Goal: Use online tool/utility: Use online tool/utility

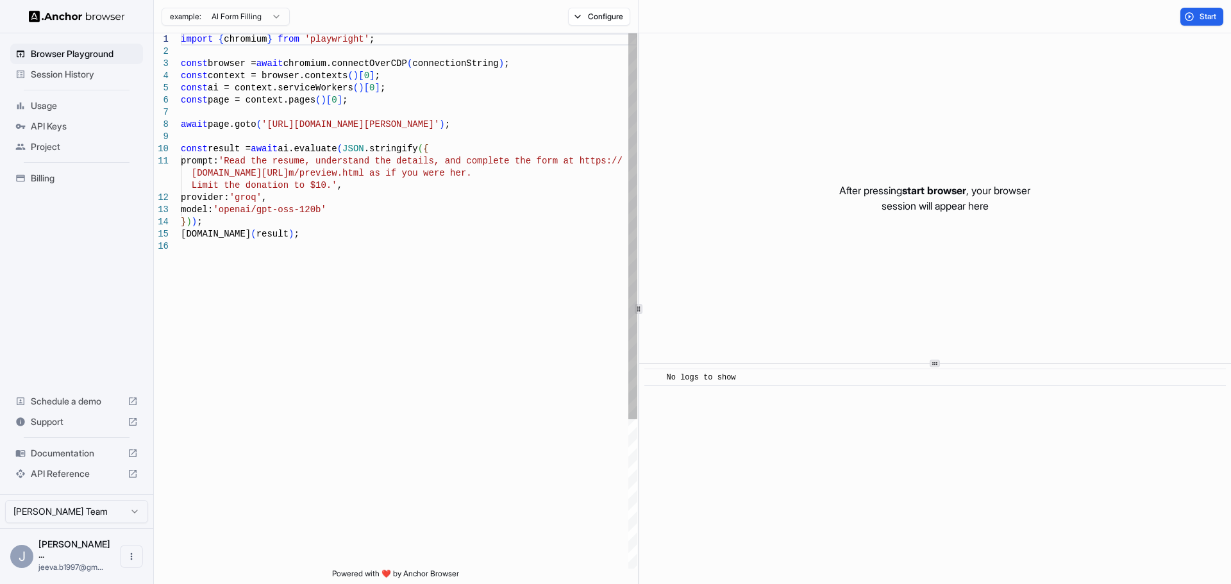
click at [512, 364] on div "import { chromium } from 'playwright' ; const browser = await chromium.connectO…" at bounding box center [409, 404] width 457 height 743
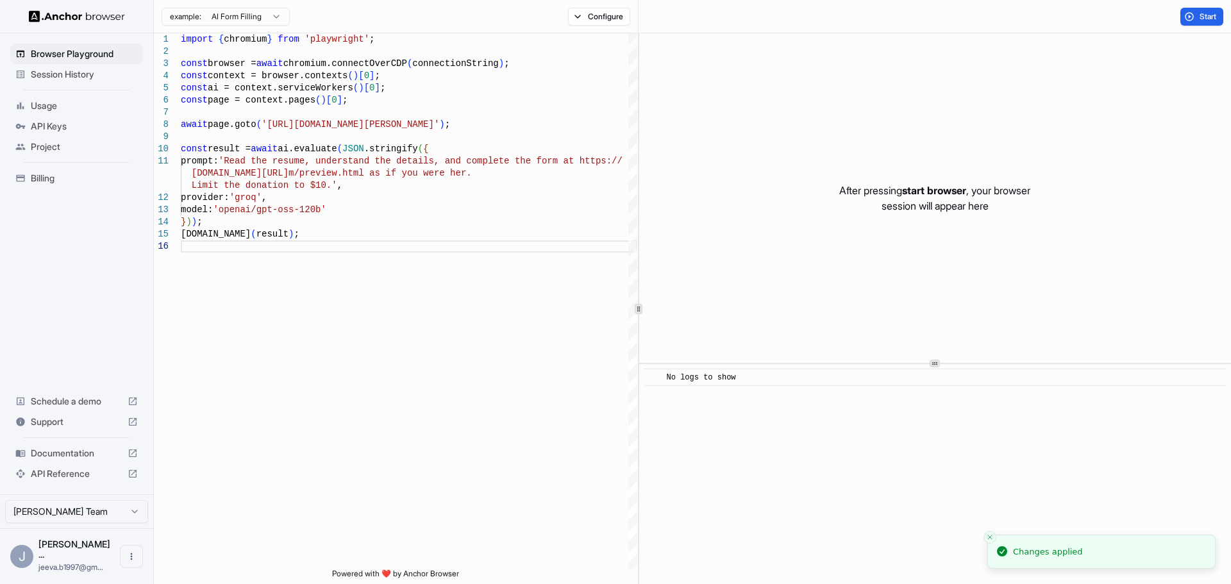
click at [997, 200] on p "After pressing start browser , your browser session will appear here" at bounding box center [935, 198] width 191 height 31
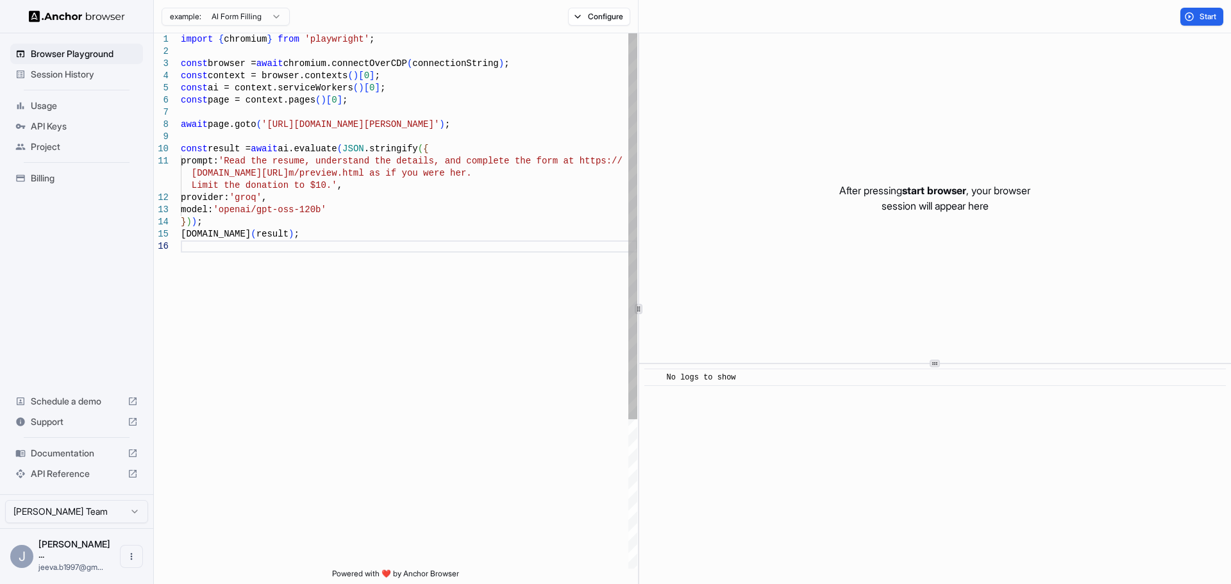
click at [402, 276] on div "import { chromium } from 'playwright' ; const browser = await chromium.connectO…" at bounding box center [409, 404] width 457 height 743
click at [241, 17] on html "Browser Playground Session History Usage API Keys Project Billing Schedule a de…" at bounding box center [615, 292] width 1231 height 584
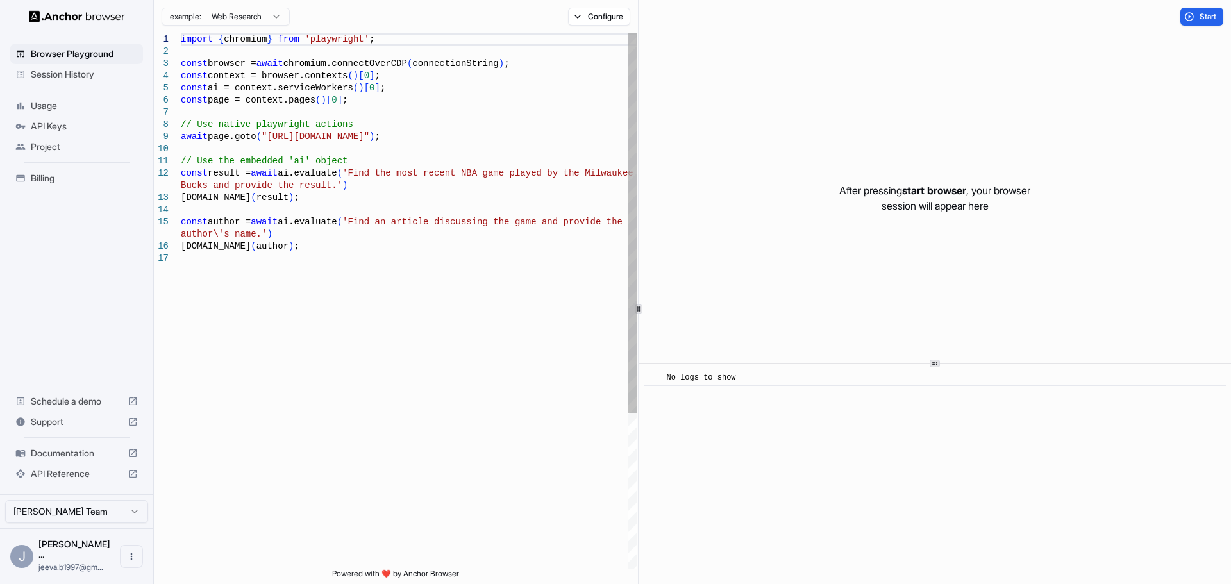
click at [311, 98] on div "import { chromium } from 'playwright' ; const browser = await chromium.connectO…" at bounding box center [409, 410] width 457 height 755
click at [1201, 23] on button "Start" at bounding box center [1202, 17] width 43 height 18
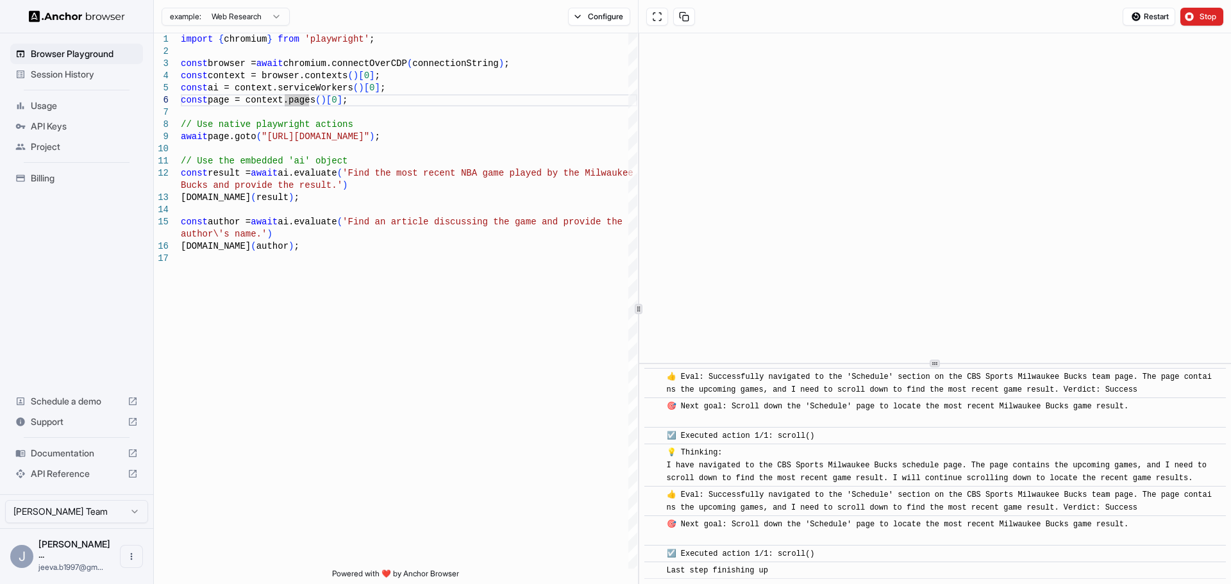
scroll to position [7445, 0]
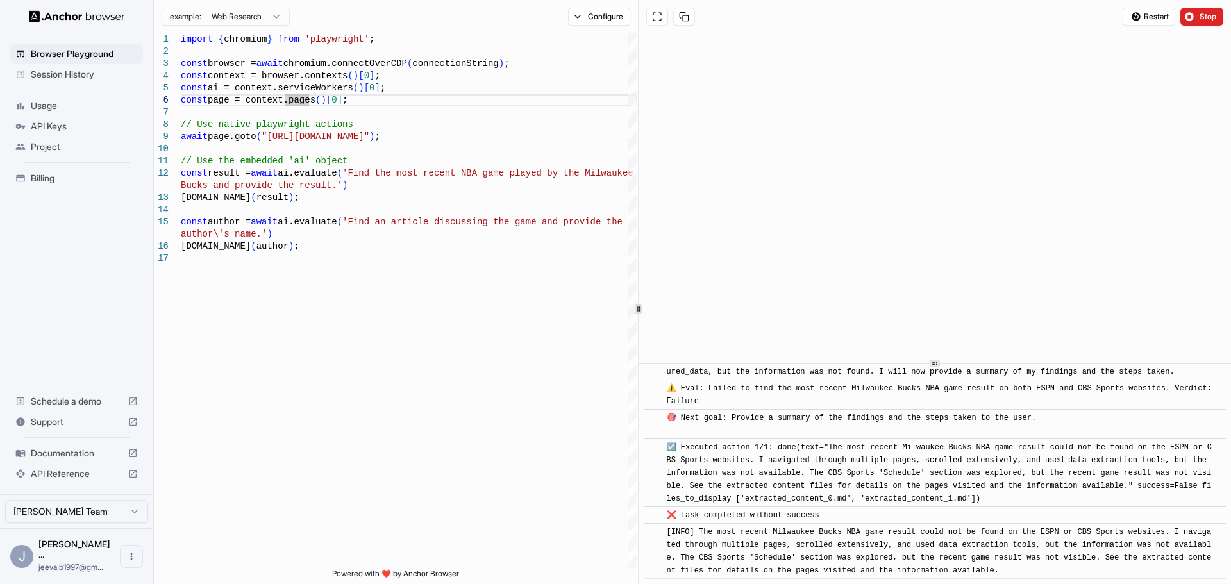
click at [544, 314] on div "import { chromium } from 'playwright' ; const browser = await chromium.connectO…" at bounding box center [409, 410] width 457 height 755
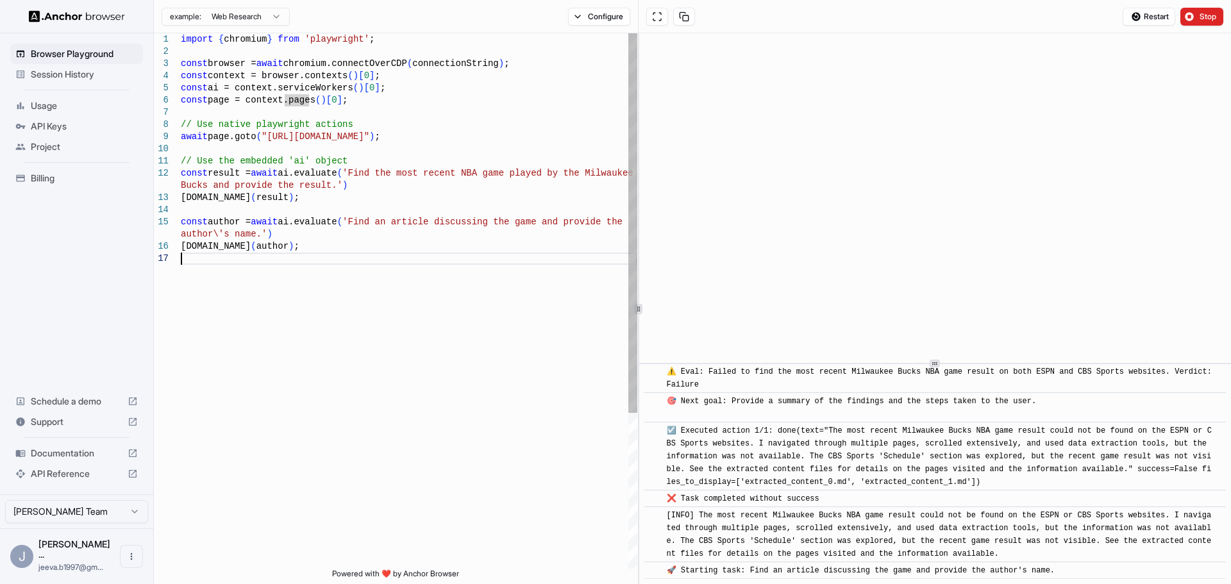
type textarea "**********"
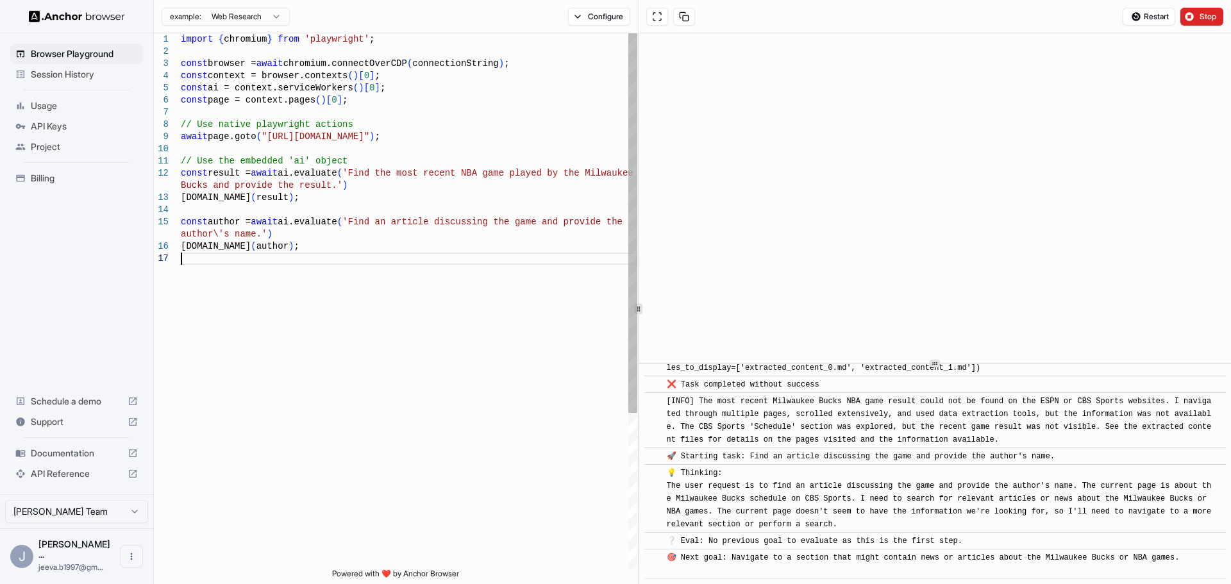
scroll to position [7856, 0]
click at [269, 31] on div "example: Web Research Configure" at bounding box center [396, 16] width 485 height 33
click at [269, 23] on body "Browser Playground Session History Usage API Keys Project Billing Schedule a de…" at bounding box center [615, 292] width 1231 height 584
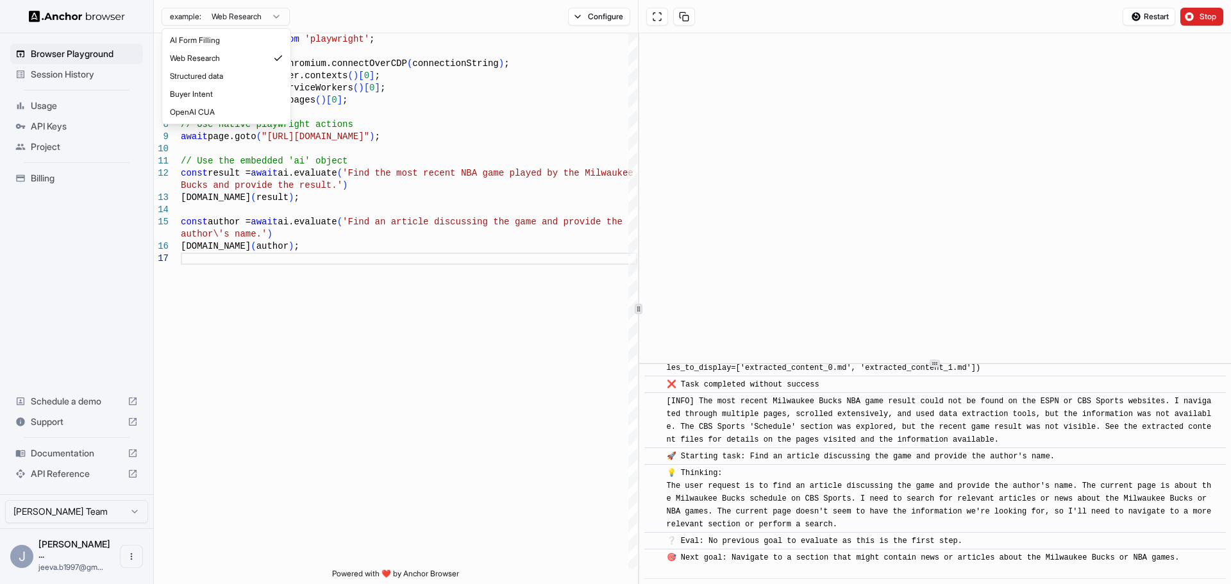
click at [430, 415] on html "Browser Playground Session History Usage API Keys Project Billing Schedule a de…" at bounding box center [615, 292] width 1231 height 584
click at [42, 134] on div "API Keys" at bounding box center [76, 126] width 133 height 21
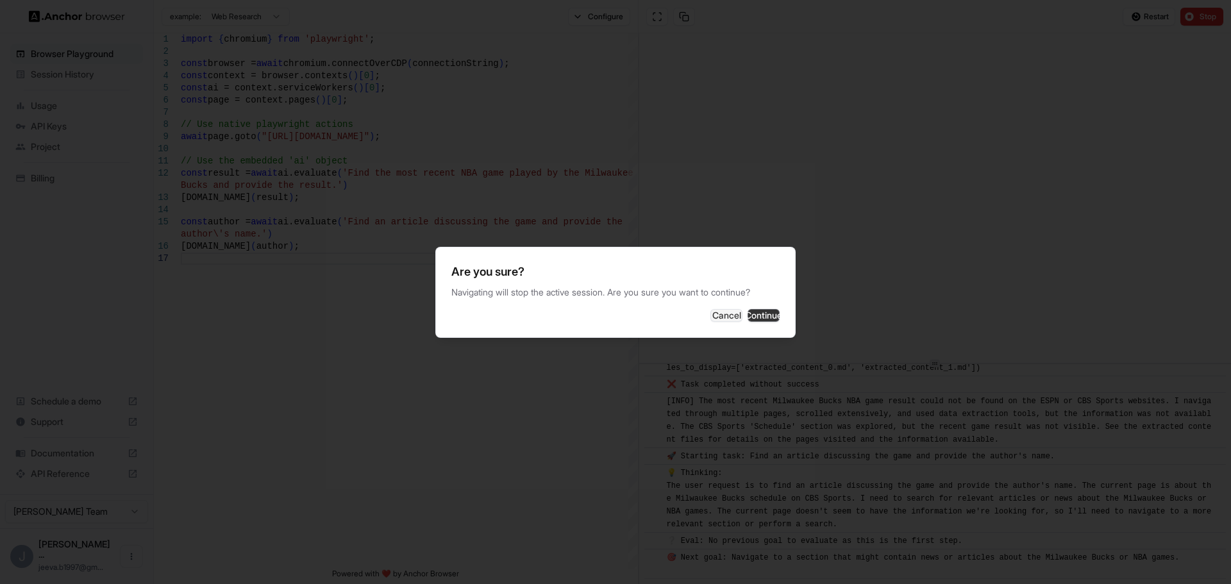
click at [764, 310] on button "Continue" at bounding box center [764, 315] width 32 height 13
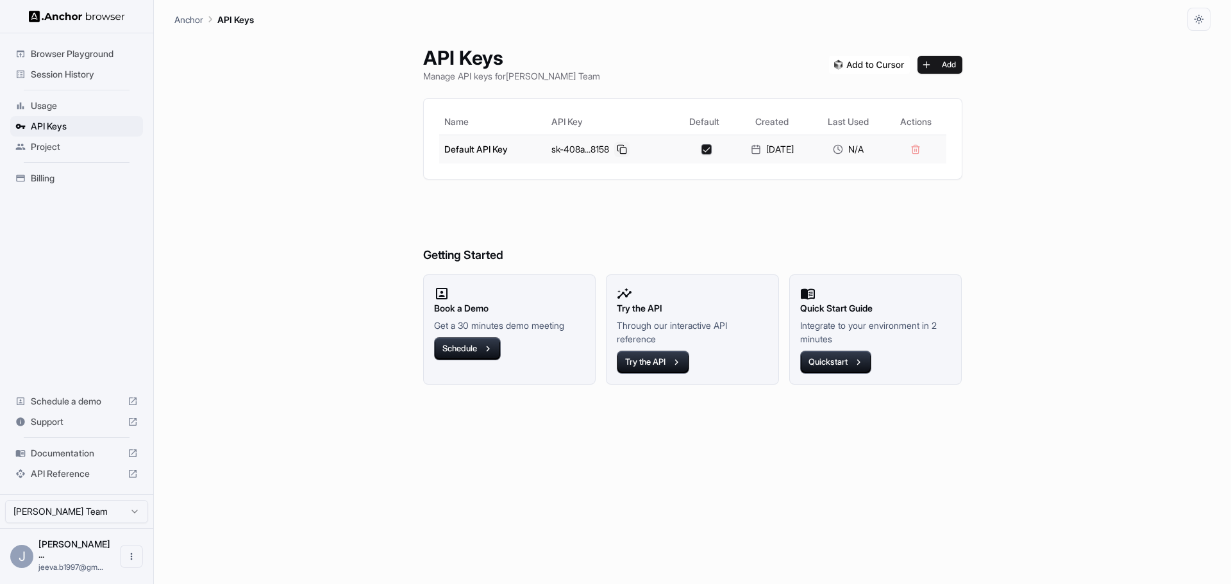
click at [619, 153] on button at bounding box center [621, 149] width 15 height 15
click at [636, 198] on h6 "Getting Started" at bounding box center [692, 230] width 539 height 70
drag, startPoint x: 544, startPoint y: -17, endPoint x: 737, endPoint y: -78, distance: 201.8
click at [737, 0] on html "Browser Playground Session History Usage API Keys Project Billing Schedule a de…" at bounding box center [615, 292] width 1231 height 584
click at [74, 58] on span "Browser Playground" at bounding box center [84, 53] width 107 height 13
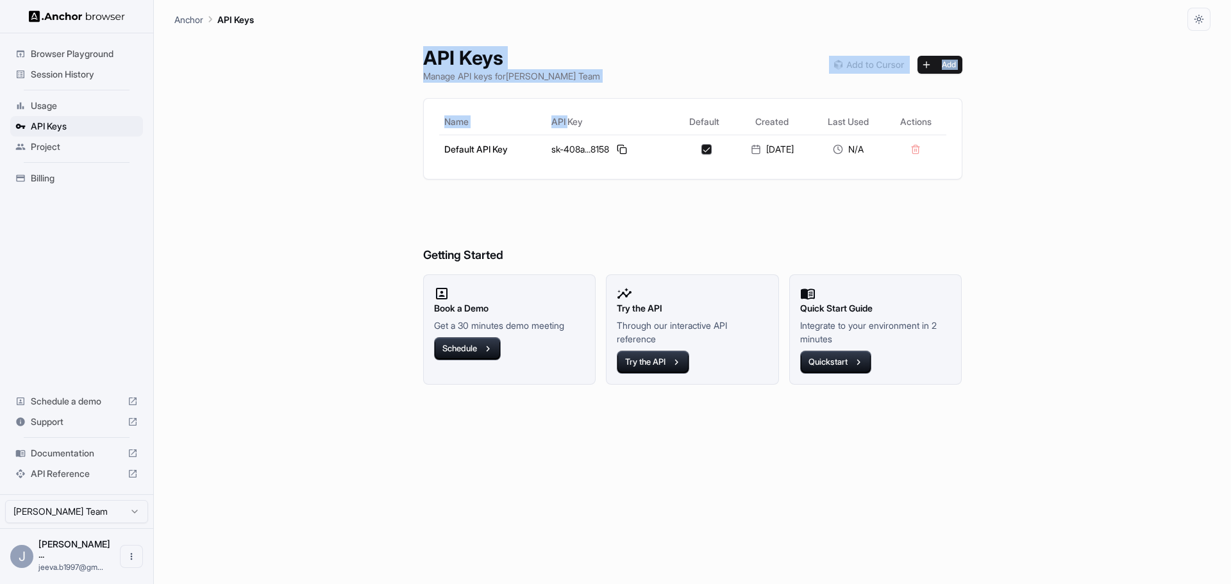
click at [74, 58] on span "Browser Playground" at bounding box center [84, 53] width 107 height 13
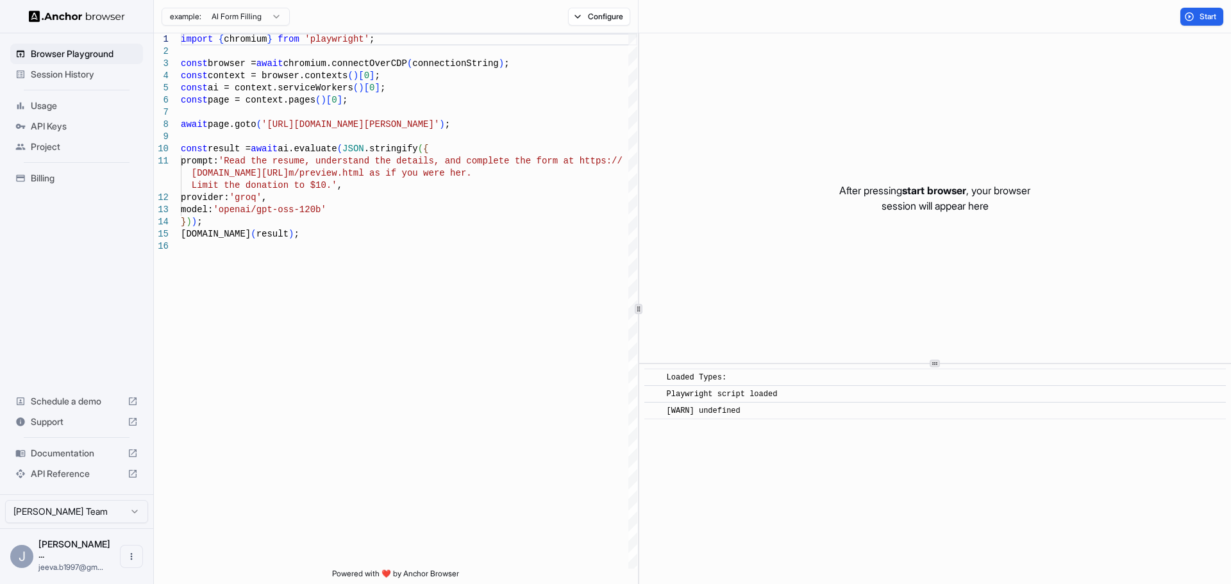
click at [450, 249] on div "import { chromium } from 'playwright' ; const browser = await chromium.connectO…" at bounding box center [409, 404] width 457 height 743
click at [373, 201] on div "import { chromium } from 'playwright' ; const browser = await chromium.connectO…" at bounding box center [409, 404] width 457 height 743
click at [323, 223] on div "import { chromium } from 'playwright' ; const browser = await chromium.connectO…" at bounding box center [409, 404] width 457 height 743
click at [305, 232] on div "import { chromium } from 'playwright' ; const browser = await chromium.connectO…" at bounding box center [409, 404] width 457 height 743
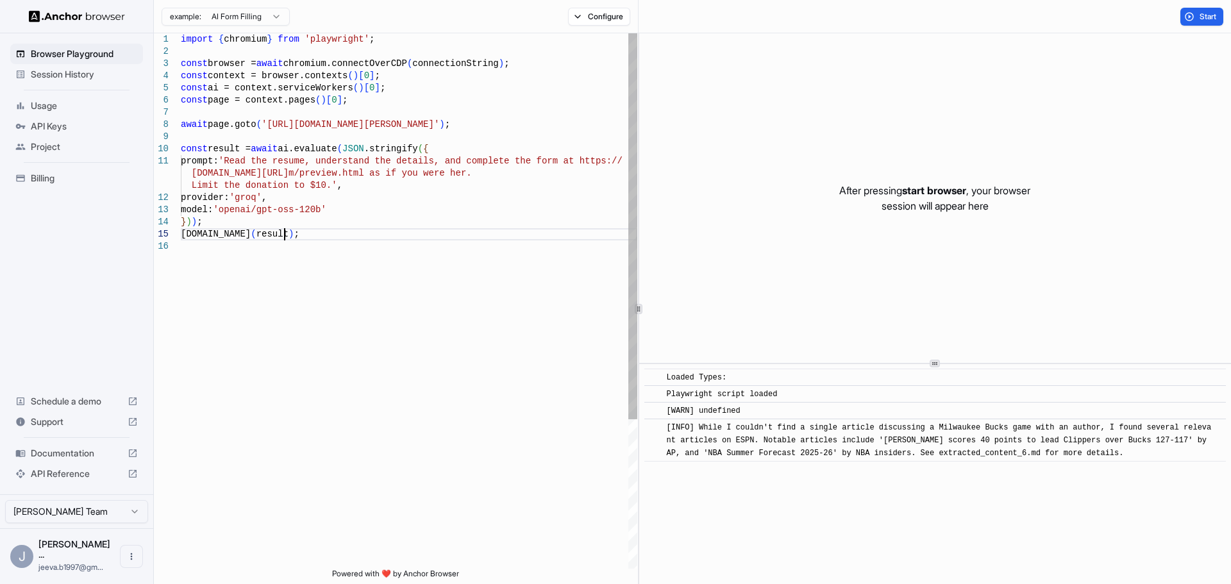
type textarea "**********"
